Goal: Information Seeking & Learning: Find specific fact

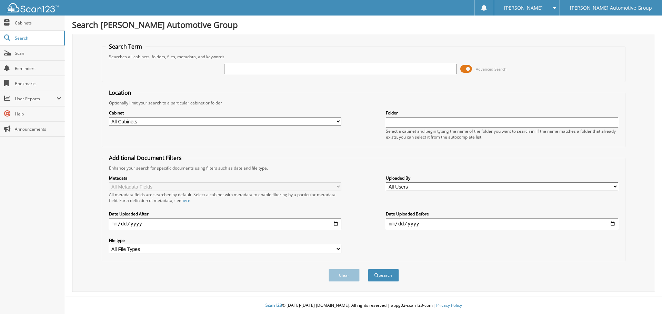
click at [398, 71] on input "text" at bounding box center [340, 69] width 232 height 10
type input "PM2729"
click at [379, 279] on button "Search" at bounding box center [383, 275] width 31 height 13
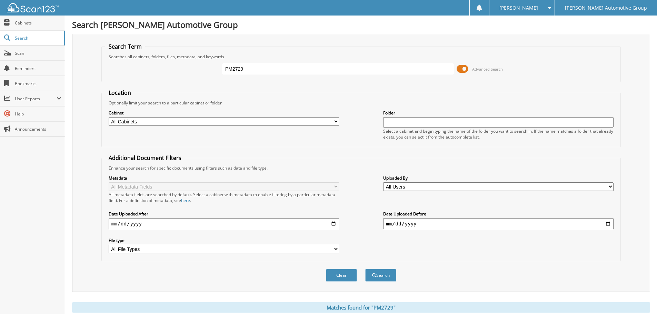
scroll to position [98, 0]
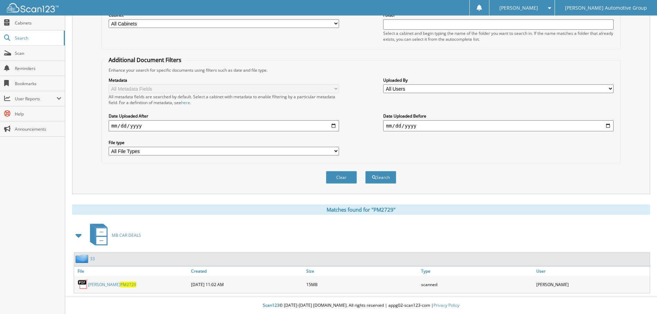
click at [107, 284] on link "[PERSON_NAME] PM2729" at bounding box center [112, 285] width 48 height 6
